Goal: Information Seeking & Learning: Find specific fact

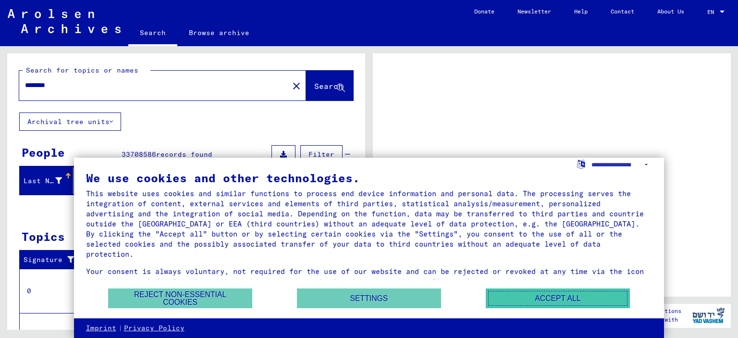
click at [555, 302] on button "Accept all" at bounding box center [558, 298] width 144 height 20
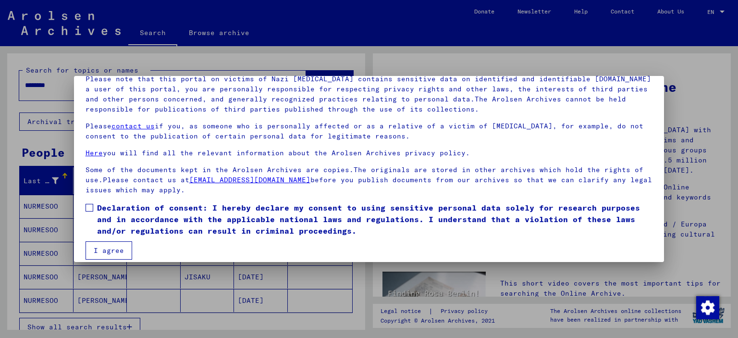
scroll to position [81, 0]
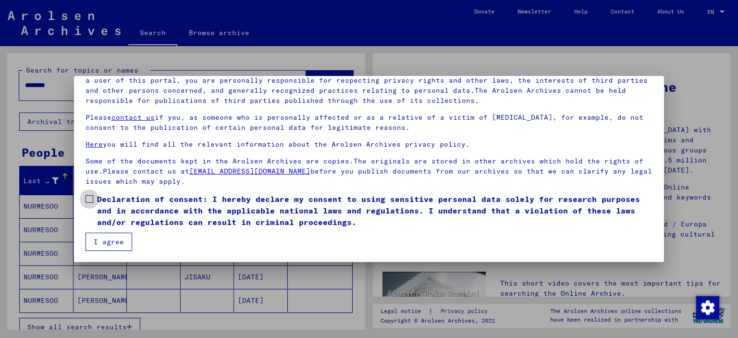
click at [91, 197] on span at bounding box center [90, 199] width 8 height 8
click at [98, 238] on button "I agree" at bounding box center [109, 242] width 47 height 18
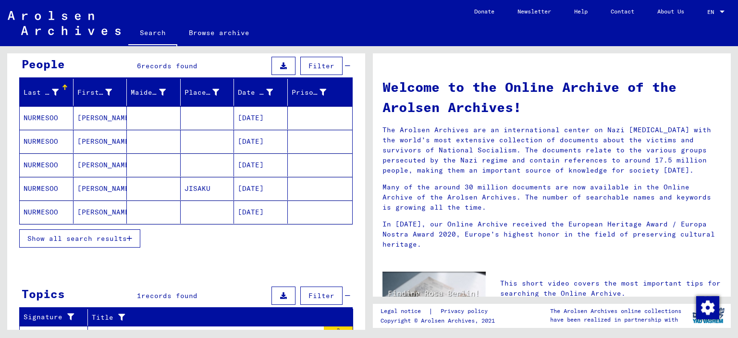
scroll to position [0, 0]
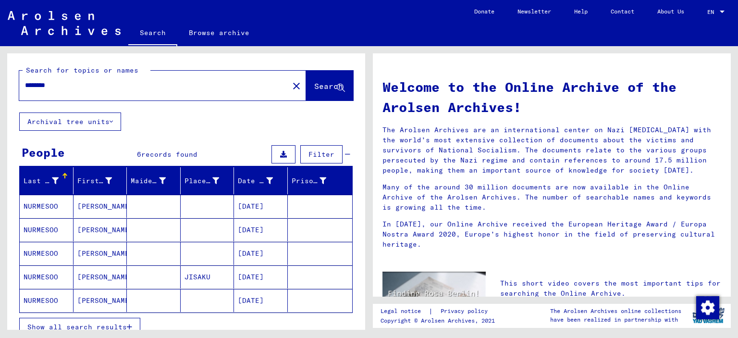
drag, startPoint x: 60, startPoint y: 86, endPoint x: 19, endPoint y: 86, distance: 40.8
click at [19, 86] on div "********" at bounding box center [148, 85] width 258 height 22
click at [314, 87] on span "Search" at bounding box center [328, 86] width 29 height 10
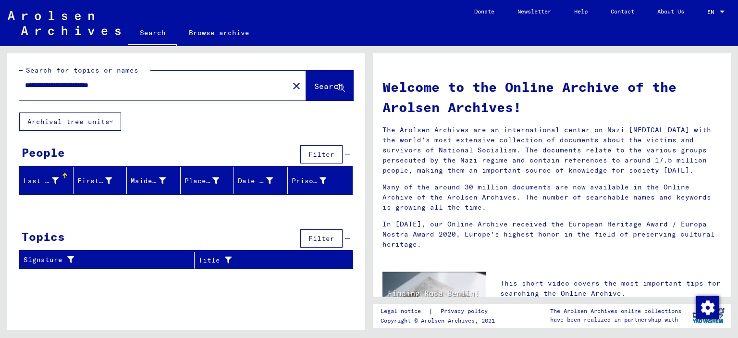
click at [45, 179] on div "Last Name" at bounding box center [41, 181] width 35 height 10
click at [41, 206] on div at bounding box center [186, 209] width 358 height 12
drag, startPoint x: 135, startPoint y: 85, endPoint x: 16, endPoint y: 88, distance: 118.7
click at [16, 88] on div "**********" at bounding box center [186, 82] width 358 height 59
type input "**********"
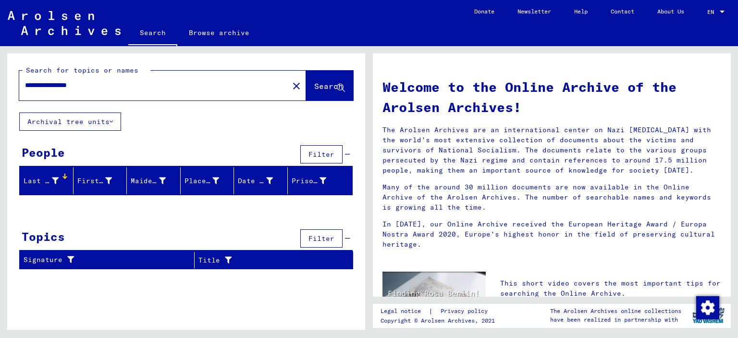
click at [314, 90] on span "Search" at bounding box center [328, 86] width 29 height 10
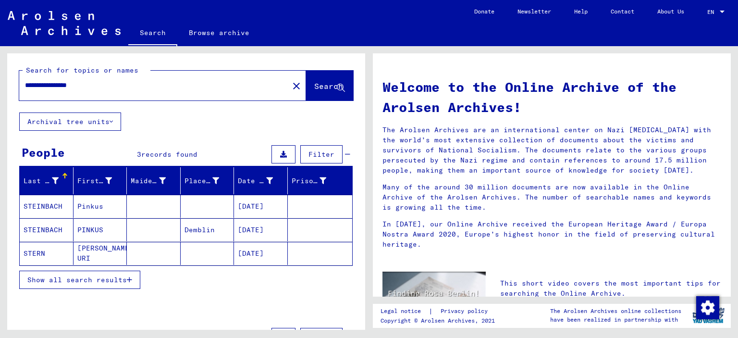
click at [46, 203] on mat-cell "STEINBACH" at bounding box center [47, 206] width 54 height 23
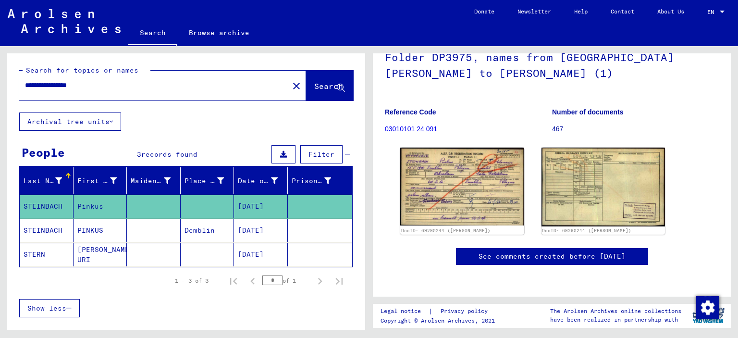
scroll to position [96, 0]
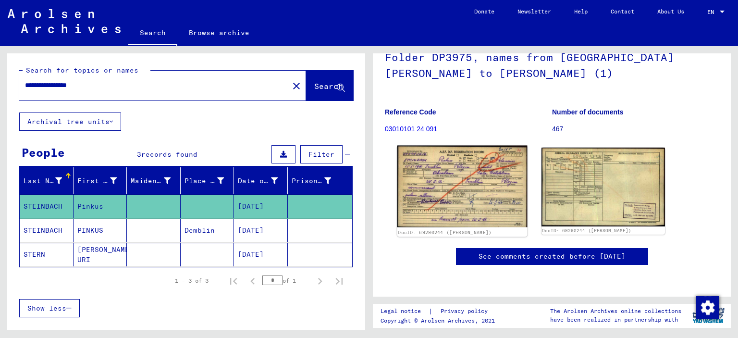
click at [443, 163] on img at bounding box center [462, 187] width 130 height 82
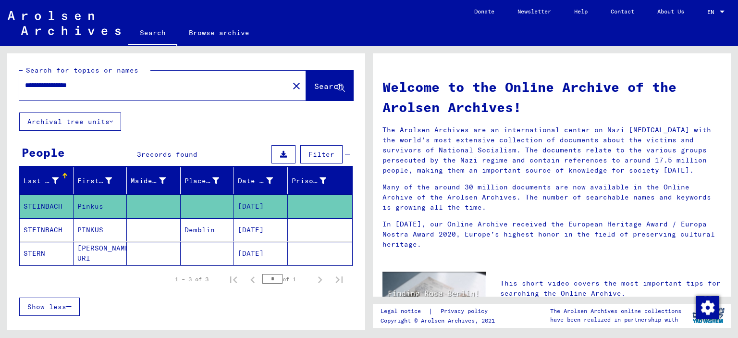
click at [57, 203] on mat-cell "STEINBACH" at bounding box center [47, 206] width 54 height 23
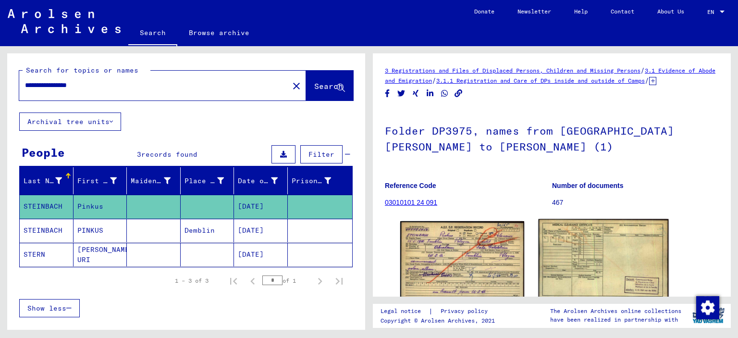
click at [582, 284] on img at bounding box center [603, 260] width 130 height 83
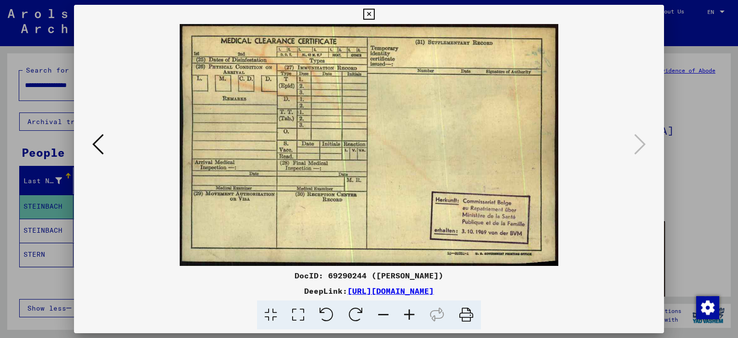
click at [96, 142] on icon at bounding box center [98, 144] width 12 height 23
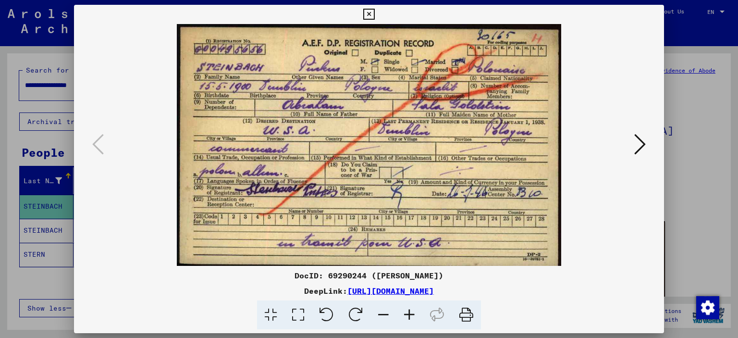
click at [468, 315] on icon at bounding box center [466, 314] width 29 height 29
click at [643, 143] on icon at bounding box center [640, 144] width 12 height 23
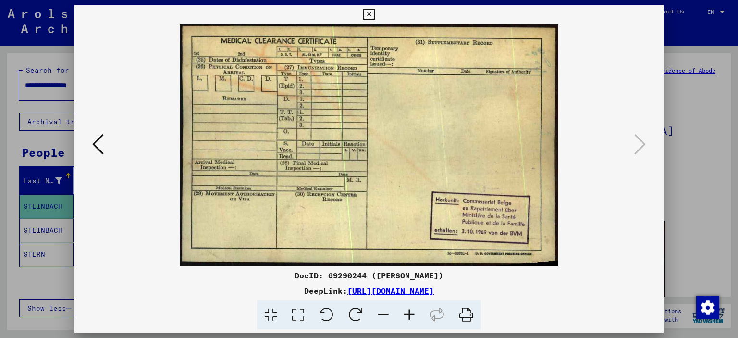
click at [461, 315] on icon at bounding box center [466, 314] width 29 height 29
